Goal: Register for event/course

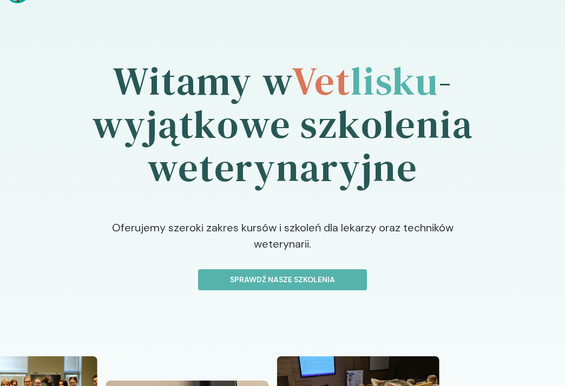
scroll to position [51, 0]
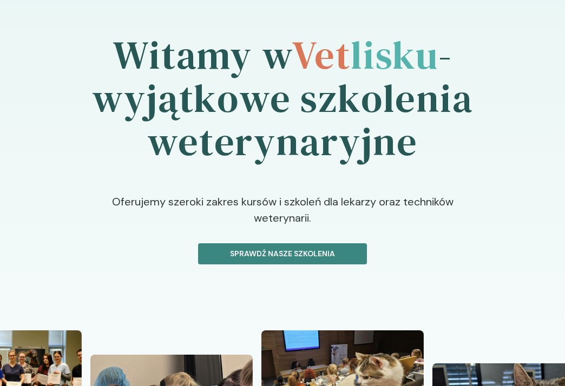
click at [308, 248] on p "Sprawdź nasze szkolenia" at bounding box center [282, 253] width 150 height 11
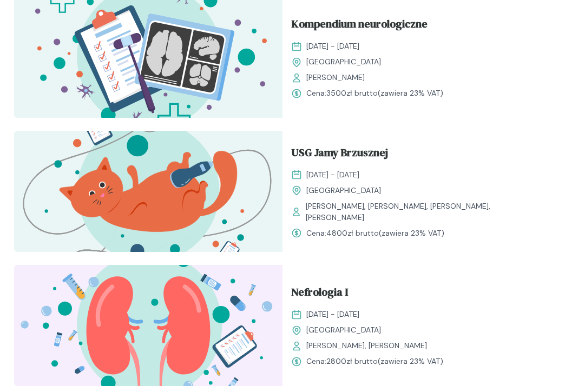
scroll to position [409, 0]
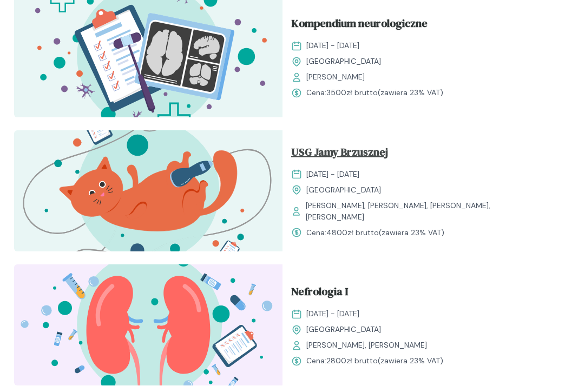
click at [335, 164] on span "USG Jamy Brzusznej" at bounding box center [339, 154] width 97 height 21
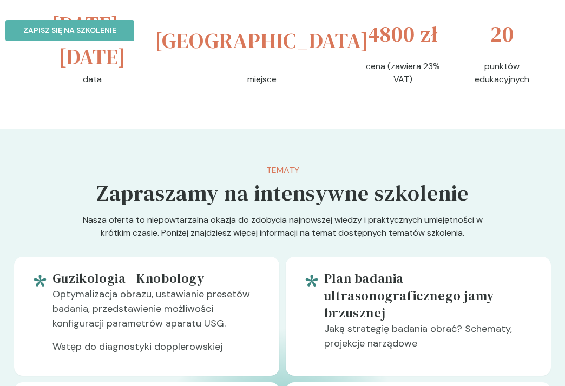
scroll to position [627, 0]
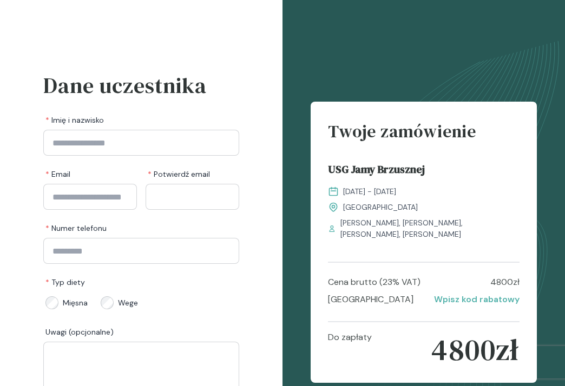
drag, startPoint x: 400, startPoint y: 229, endPoint x: 340, endPoint y: 222, distance: 61.1
click at [339, 222] on div "[PERSON_NAME], [PERSON_NAME], [PERSON_NAME], [PERSON_NAME]" at bounding box center [424, 229] width 192 height 23
copy span "[PERSON_NAME], [PERSON_NAME], [PERSON_NAME], [PERSON_NAME]"
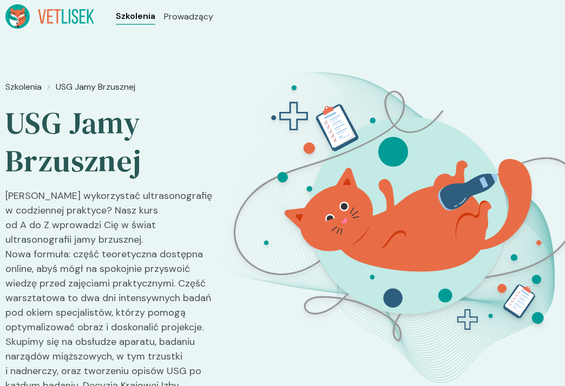
click at [136, 16] on span "Szkolenia" at bounding box center [135, 16] width 39 height 13
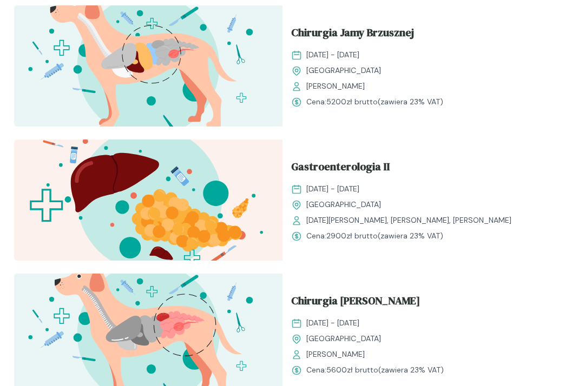
scroll to position [1609, 0]
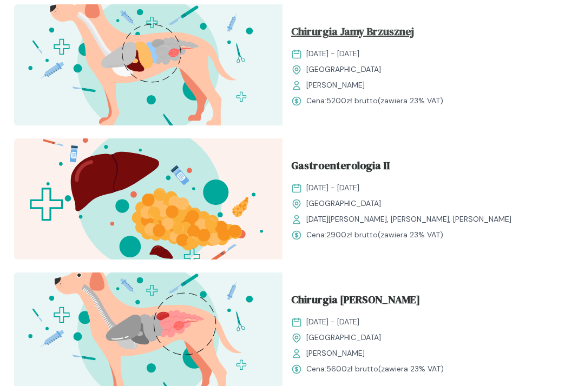
click at [355, 44] on span "Chirurgia Jamy Brzusznej" at bounding box center [352, 33] width 123 height 21
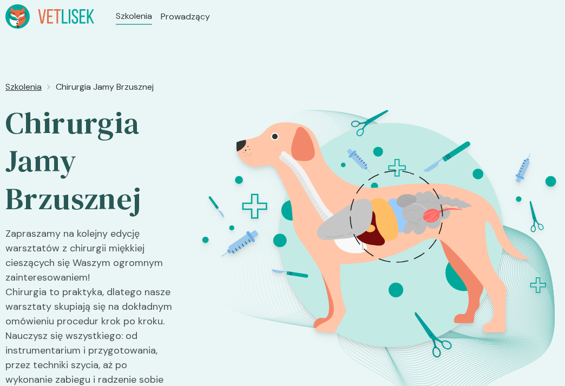
click at [35, 87] on span "Szkolenia" at bounding box center [23, 87] width 36 height 13
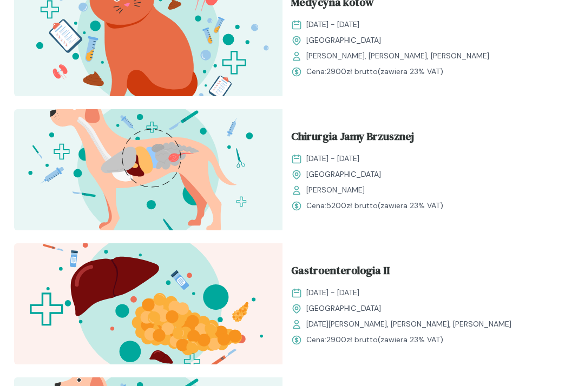
scroll to position [1508, 0]
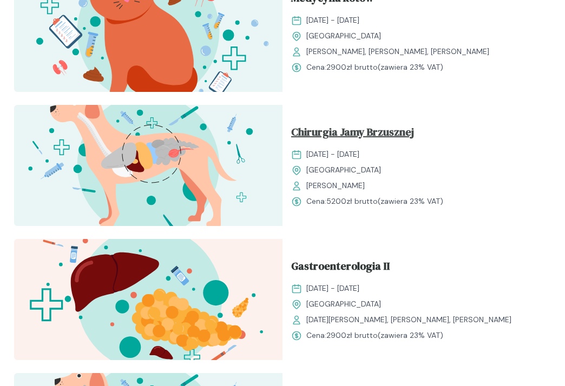
click at [313, 144] on span "Chirurgia Jamy Brzusznej" at bounding box center [352, 134] width 123 height 21
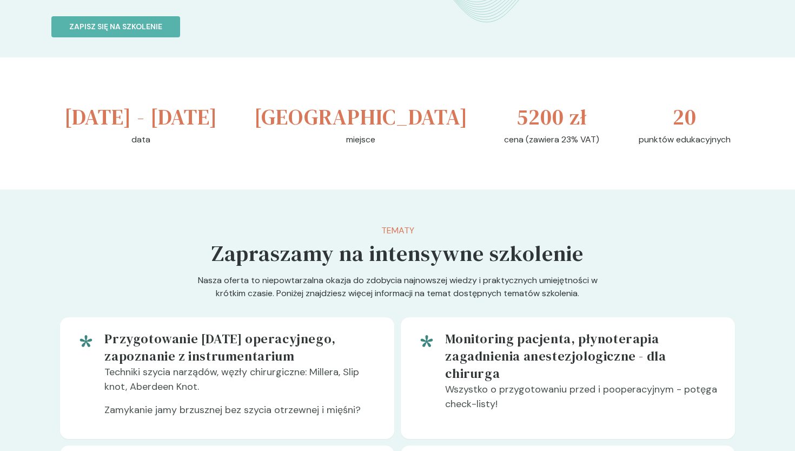
scroll to position [514, 0]
